Goal: Task Accomplishment & Management: Manage account settings

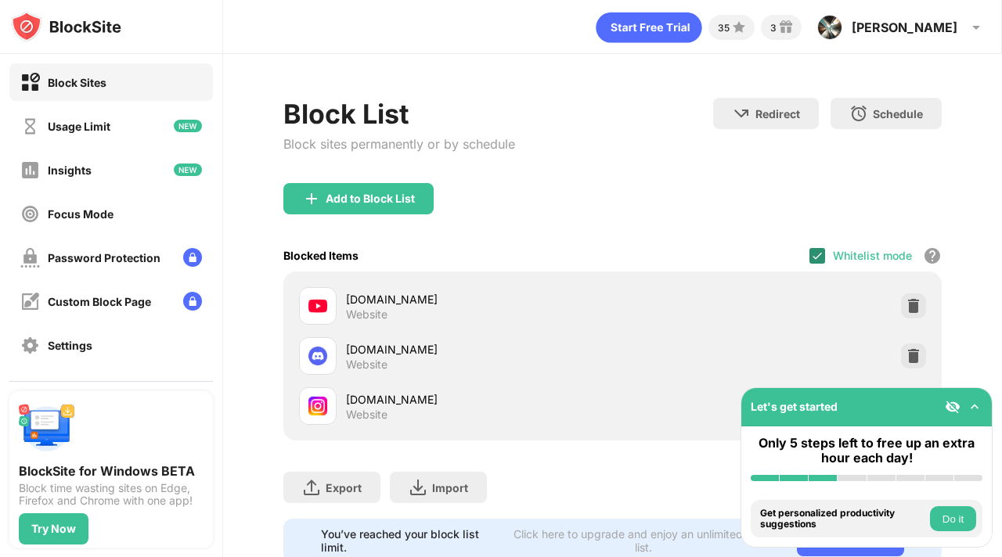
click at [821, 255] on img at bounding box center [817, 256] width 13 height 13
